Goal: Task Accomplishment & Management: Use online tool/utility

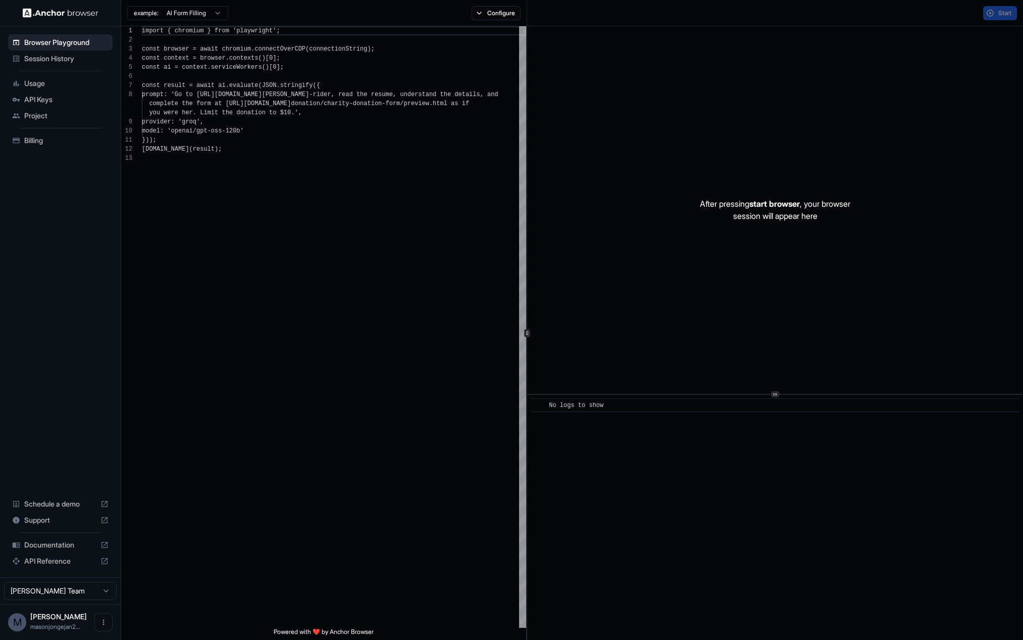
scroll to position [73, 0]
click at [64, 99] on span "API Keys" at bounding box center [66, 99] width 84 height 10
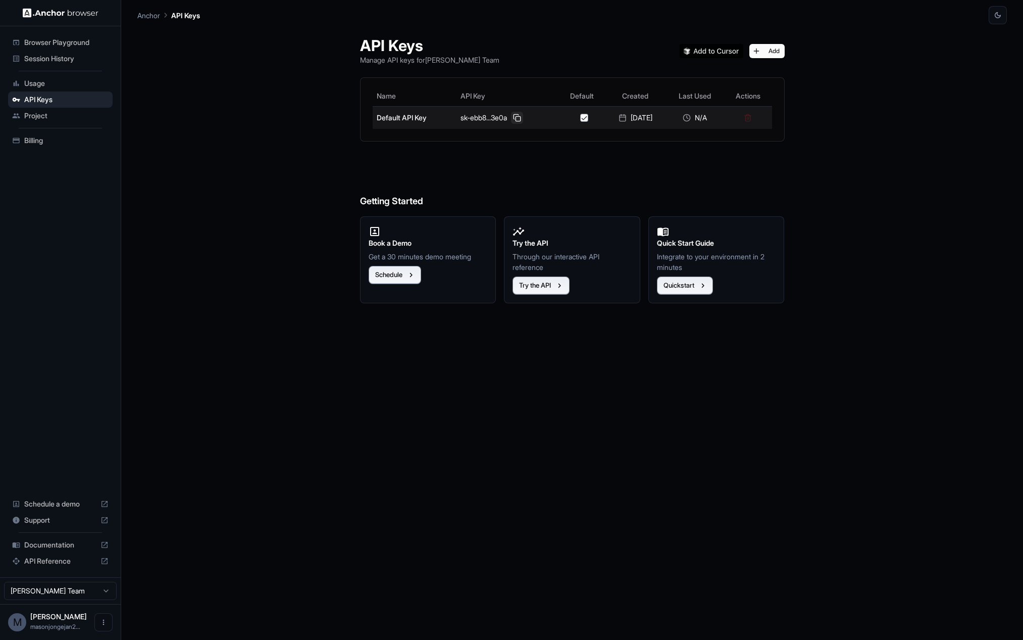
click at [512, 118] on button at bounding box center [517, 118] width 12 height 12
